Goal: Submit feedback/report problem: Submit feedback/report problem

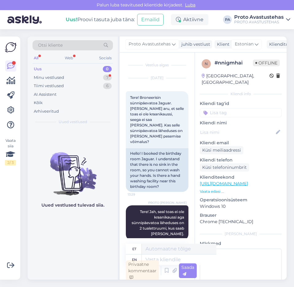
scroll to position [309, 0]
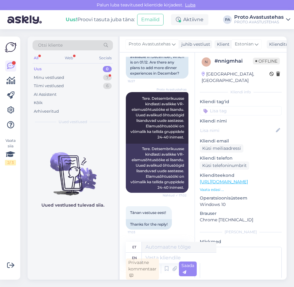
click at [42, 66] on div "Uus 0" at bounding box center [72, 69] width 80 height 9
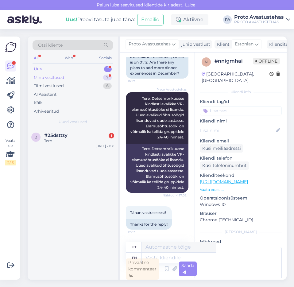
click at [48, 77] on div "Minu vestlused" at bounding box center [49, 77] width 30 height 6
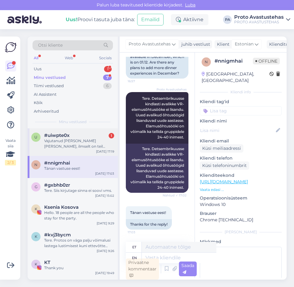
click at [59, 141] on div "Vajutanud [PERSON_NAME] [PERSON_NAME], ilmselt on teil süsteemi viga" at bounding box center [79, 143] width 70 height 11
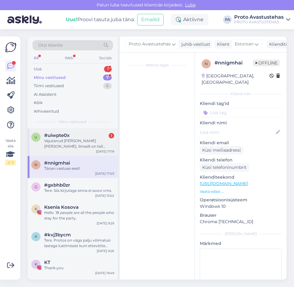
scroll to position [2, 0]
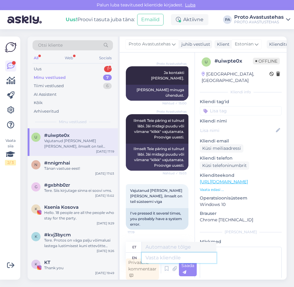
click at [167, 257] on textarea at bounding box center [179, 257] width 74 height 10
type textarea "Tere."
type textarea "Tere. [GEOGRAPHIC_DATA]"
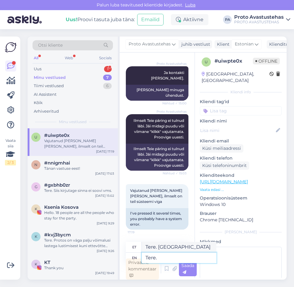
type textarea "Tere."
type textarea "Tere. Mini"
type textarea "Tere. Minigi"
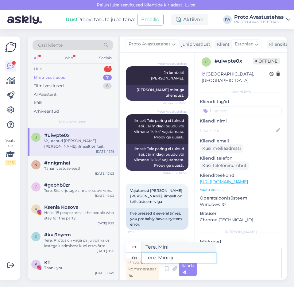
type textarea "Tere. Minigi"
type textarea "Tere. Minigi k"
click at [169, 257] on textarea "Tere. Minigi k" at bounding box center [179, 257] width 74 height 10
type textarea "Tere. Mingi k"
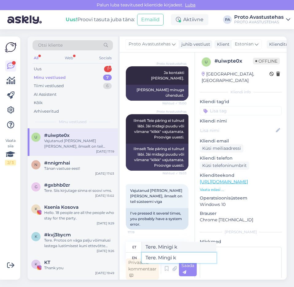
type textarea "Tere. Mingi k"
click at [189, 255] on textarea "Tere. Mingi k" at bounding box center [179, 257] width 74 height 10
type textarea "Tere. Mingi kasti j"
type textarea "Tere. Mingi kasti"
type textarea "Tere. [GEOGRAPHIC_DATA] juures"
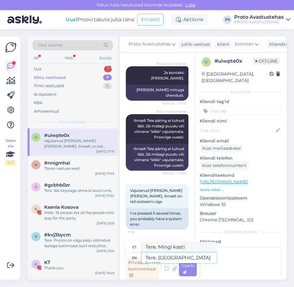
type textarea "Tere. [GEOGRAPHIC_DATA] juures"
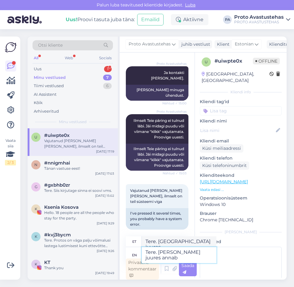
type textarea "Tere. [PERSON_NAME] juures annab"
type textarea "Tere. [PERSON_NAME] juures annab errorit,"
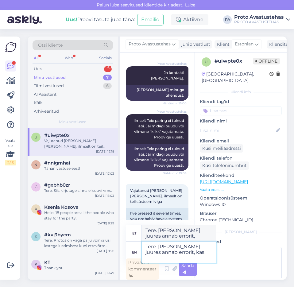
type textarea "Tere. [PERSON_NAME] juures annab errorit, kas o"
type textarea "Tere. [PERSON_NAME] juures annab errorit, kas"
type textarea "Tere. [PERSON_NAME] juures annab errorit, kas on"
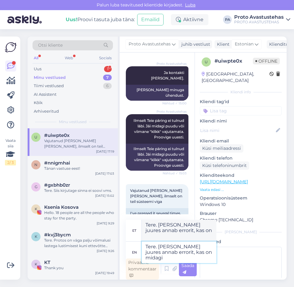
type textarea "Tere. [PERSON_NAME] juures annab errorit, kas on midagi t"
type textarea "Tere. [PERSON_NAME] juures annab errorit, kas on midagi"
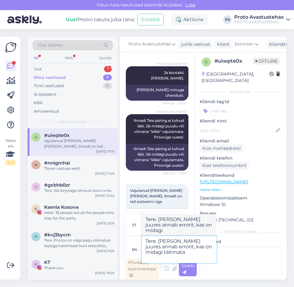
type textarea "Tere. [PERSON_NAME] juures annab errorit, kas on midagi täitmata"
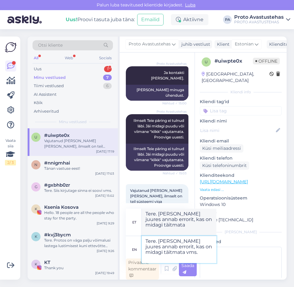
type textarea "Tere. [PERSON_NAME] juures annab errorit, kas on midagi täitmata vms."
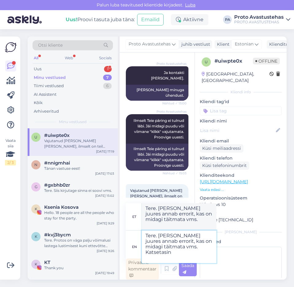
type textarea "Tere. [PERSON_NAME] juures annab errorit, kas on midagi täitmata vms. Katsetasi…"
type textarea "Tere. [PERSON_NAME] juures annab errorit, kas on midagi täitmata vms. Katsetasin"
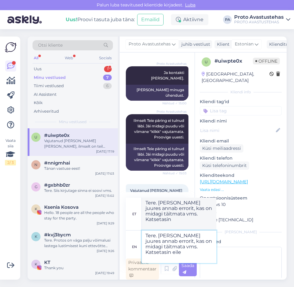
type textarea "Tere. [PERSON_NAME] juures annab errorit, kas on midagi täitmata vms. Katsetasi…"
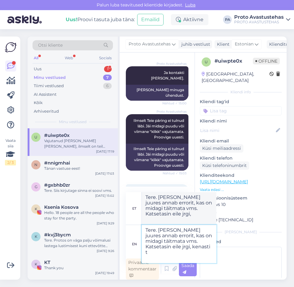
type textarea "Tere. [PERSON_NAME] juures annab errorit, kas on midagi täitmata vms. Katsetasi…"
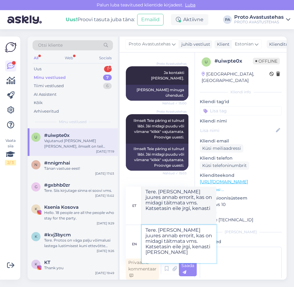
type textarea "Tere. [PERSON_NAME] juures annab errorit, kas on midagi täitmata vms. Katsetasi…"
click at [183, 245] on textarea "Tere. [PERSON_NAME] juures annab errorit, kas on midagi täitmata vms. Katsetasi…" at bounding box center [179, 244] width 74 height 38
type textarea "Tere. [PERSON_NAME] juures annab errorit, kas on midagi täitmata vms. Katsetasi…"
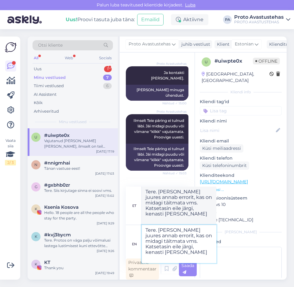
click at [182, 251] on textarea "Tere. [PERSON_NAME] juures annab errorit, kas on midagi täitmata vms. Katsetasi…" at bounding box center [179, 244] width 74 height 38
type textarea "Tere. [PERSON_NAME] juures annab errorit, kas on midagi täitmata vms. Katsetasi…"
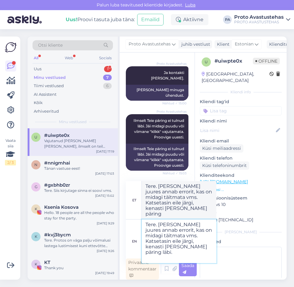
type textarea "Tere. [PERSON_NAME] juures annab errorit, kas on midagi täitmata vms. Katsetasi…"
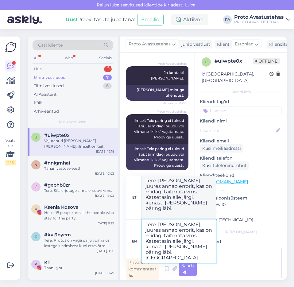
type textarea "Tere. [PERSON_NAME] juures annab errorit, kas on midagi täitmata vms. Katsetasi…"
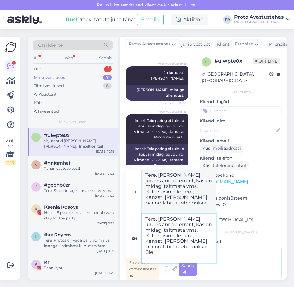
type textarea "Tere. [PERSON_NAME] juures annab errorit, kas on midagi täitmata vms. Katsetasi…"
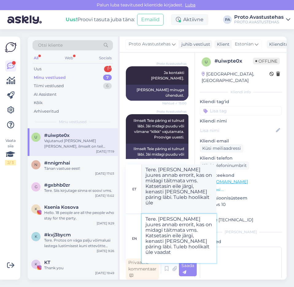
type textarea "Tere. [PERSON_NAME] juures annab errorit, kas on midagi täitmata vms. Katsetasi…"
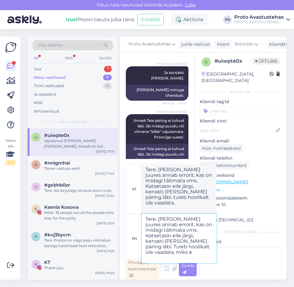
type textarea "Tere. [PERSON_NAME] juures annab errorit, kas on midagi täitmata vms. Katsetasi…"
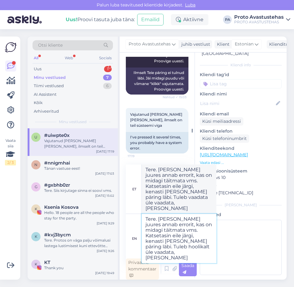
scroll to position [266, 0]
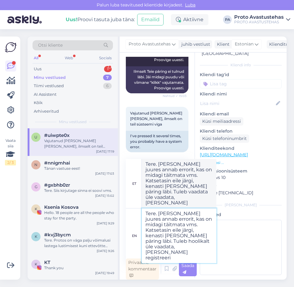
type textarea "Tere. [PERSON_NAME] juures annab errorit, kas on midagi täitmata vms. Katsetasi…"
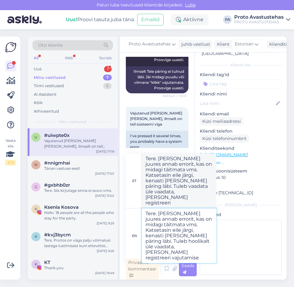
type textarea "Tere. [PERSON_NAME] juures annab errorit, kas on midagi täitmata vms. Katsetasi…"
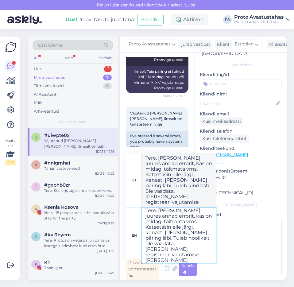
type textarea "Tere. [PERSON_NAME] juures annab errorit, kas on midagi täitmata vms. Katsetasi…"
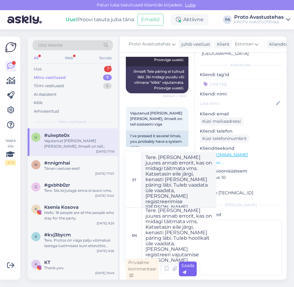
click at [189, 268] on div "Saada" at bounding box center [188, 268] width 18 height 15
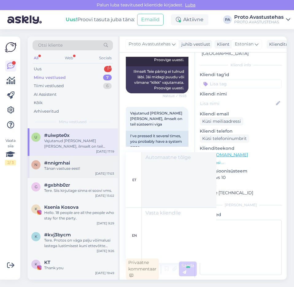
scroll to position [0, 0]
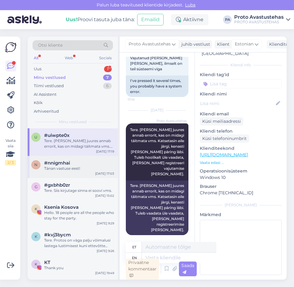
click at [64, 163] on span "#nnigmhai" at bounding box center [57, 163] width 26 height 6
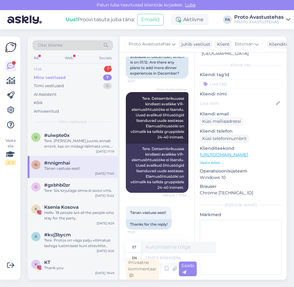
click at [38, 69] on div "Uus" at bounding box center [38, 69] width 8 height 6
